Goal: Task Accomplishment & Management: Manage account settings

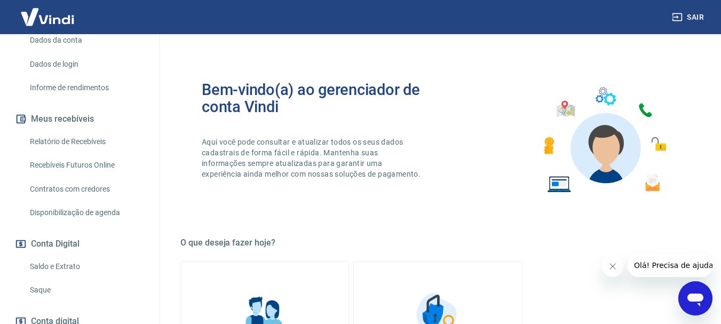
scroll to position [214, 0]
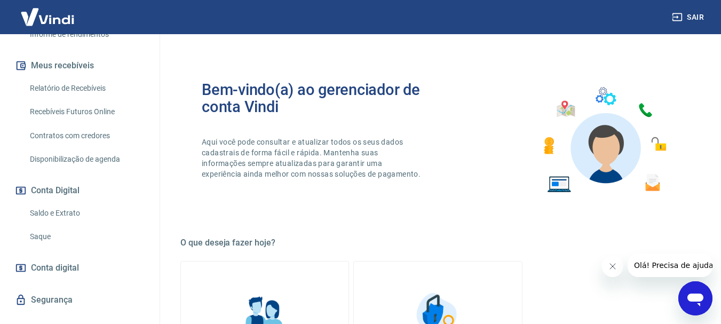
click at [43, 237] on link "Saque" at bounding box center [86, 237] width 121 height 22
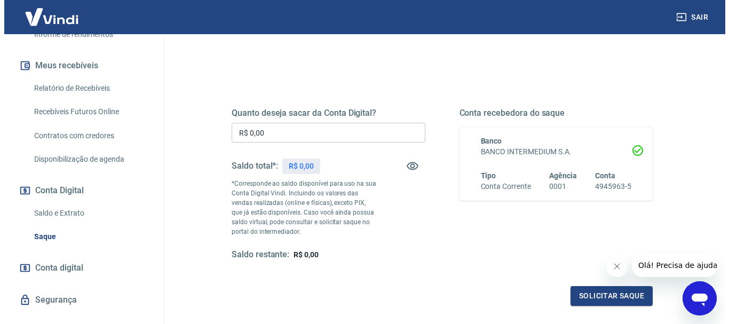
scroll to position [160, 0]
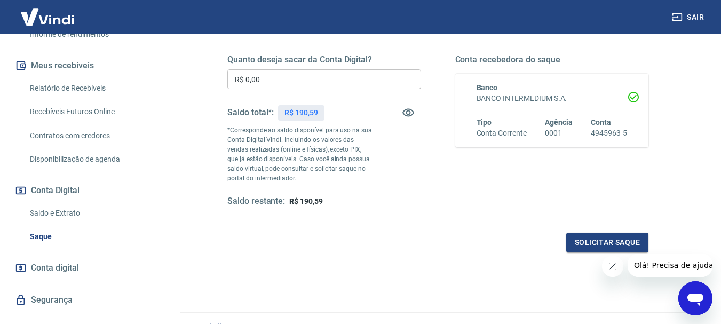
click at [264, 81] on input "R$ 0,00" at bounding box center [324, 79] width 194 height 20
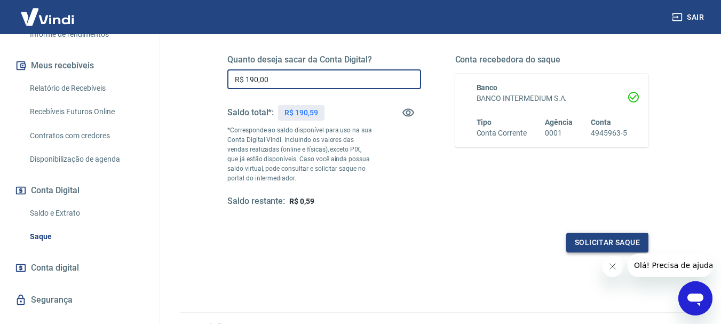
type input "R$ 190,00"
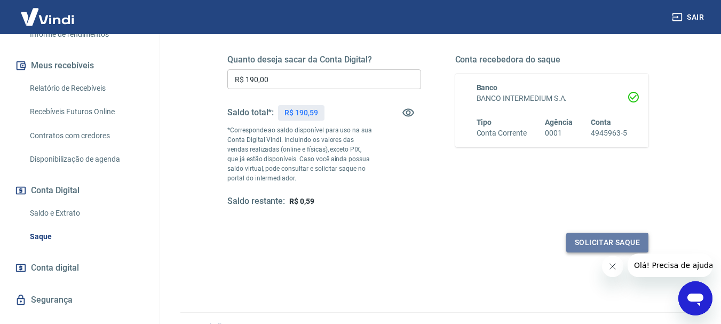
click at [601, 243] on button "Solicitar saque" at bounding box center [608, 243] width 82 height 20
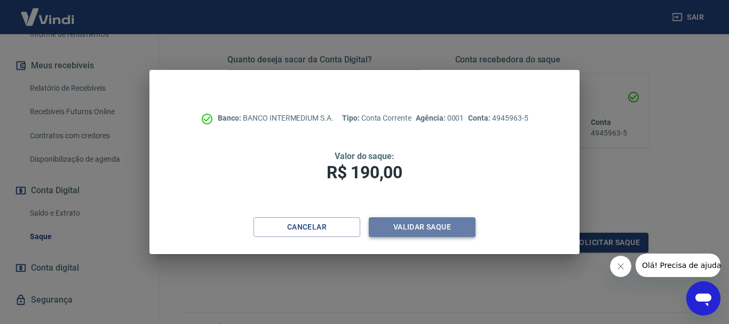
click at [411, 229] on button "Validar saque" at bounding box center [422, 227] width 107 height 20
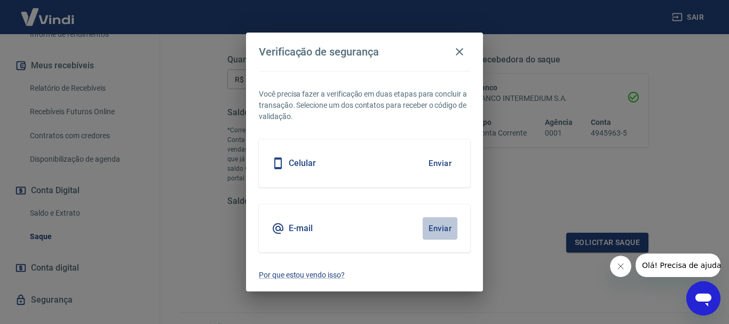
click at [442, 229] on button "Enviar" at bounding box center [440, 228] width 35 height 22
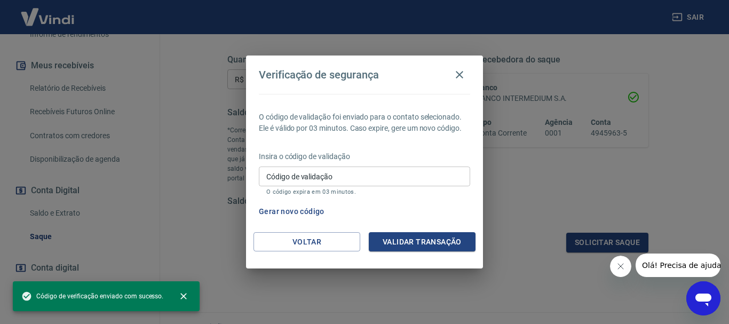
click at [333, 171] on input "Código de validação" at bounding box center [364, 177] width 211 height 20
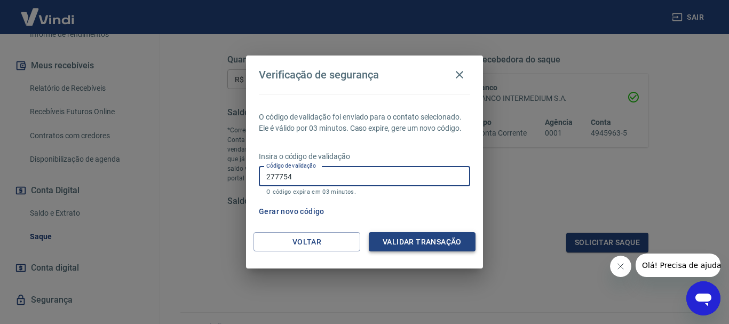
type input "277754"
click at [419, 244] on button "Validar transação" at bounding box center [422, 242] width 107 height 20
